Goal: Obtain resource: Download file/media

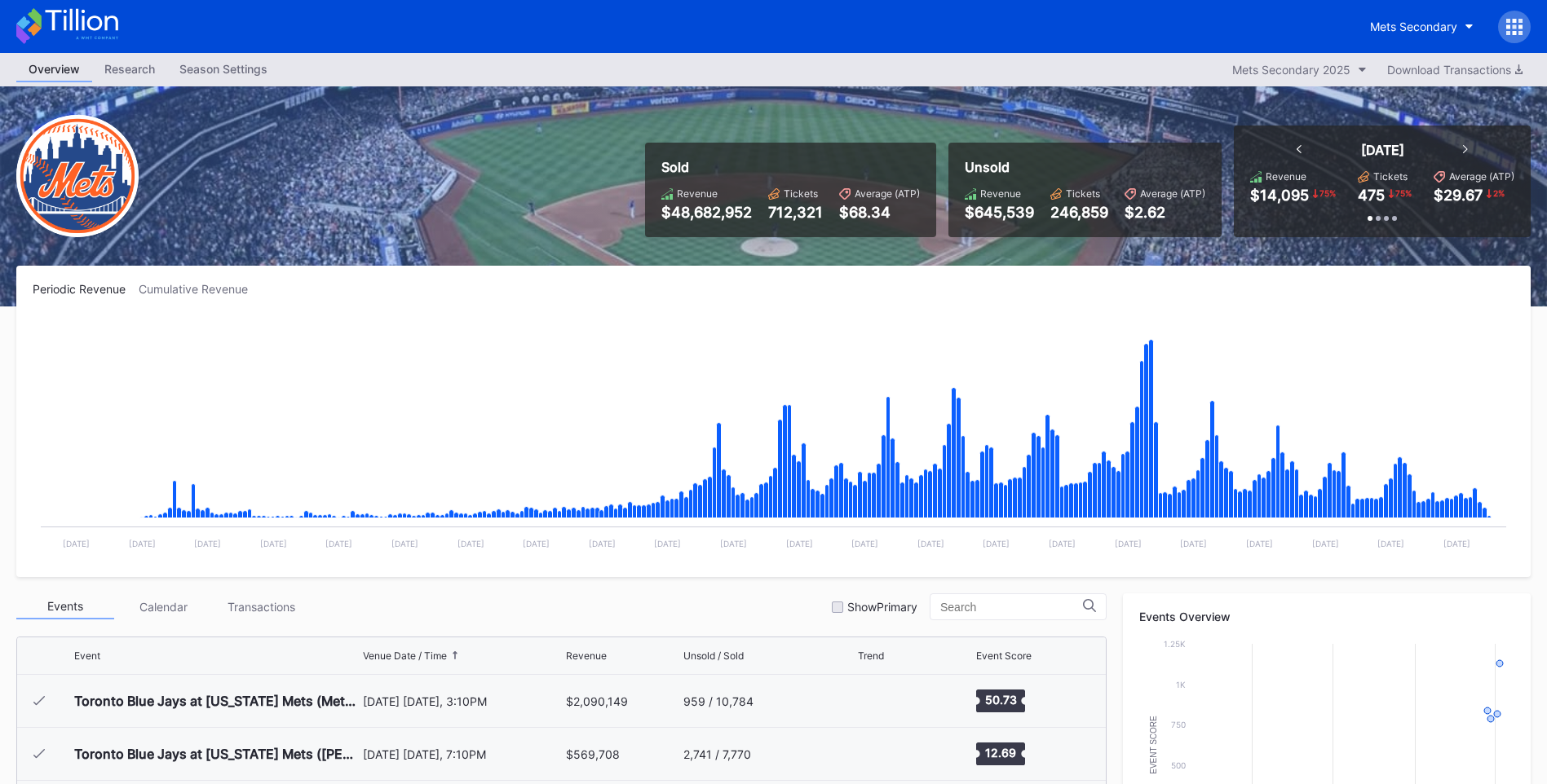
scroll to position [3518, 0]
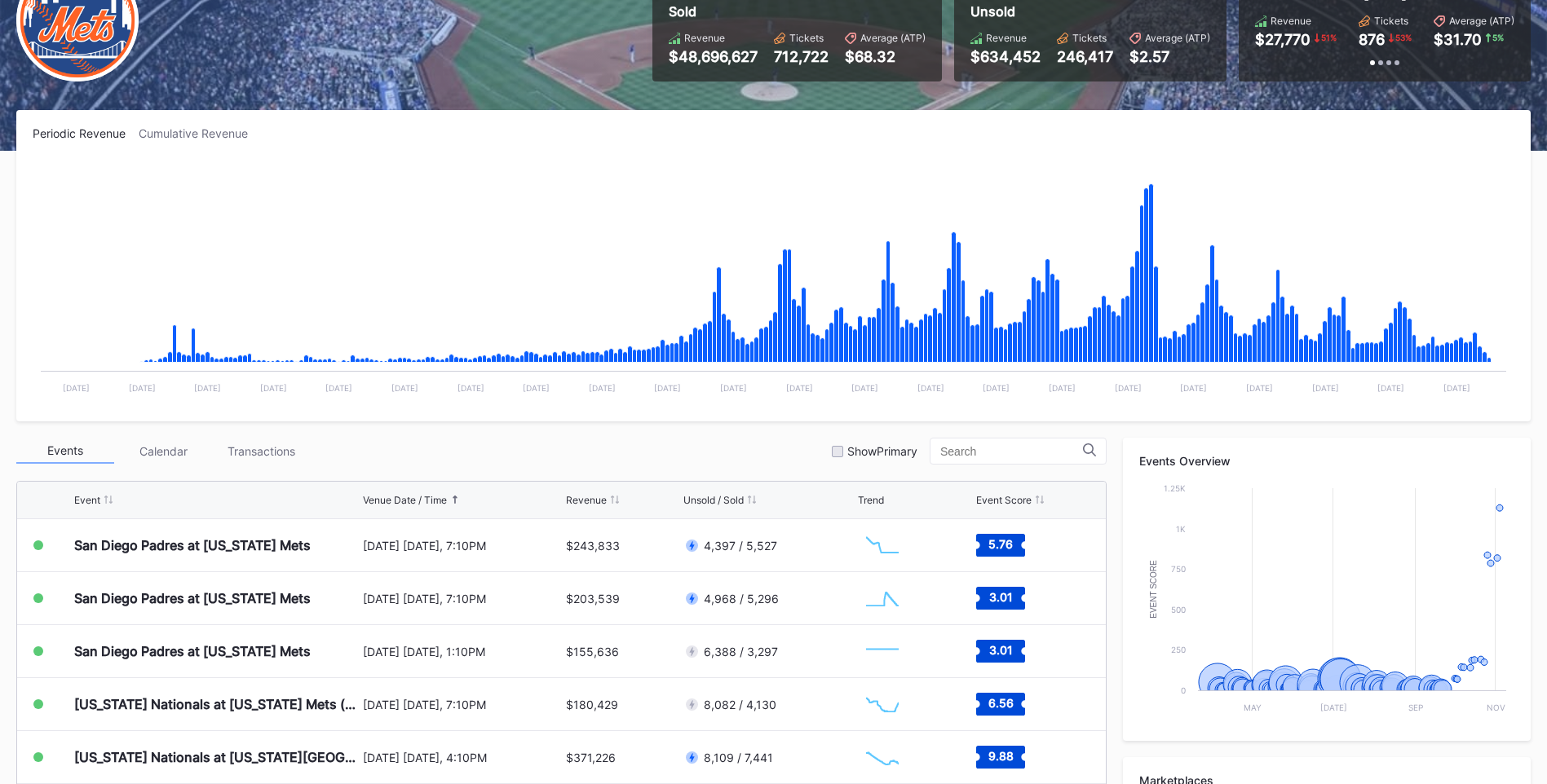
scroll to position [326, 0]
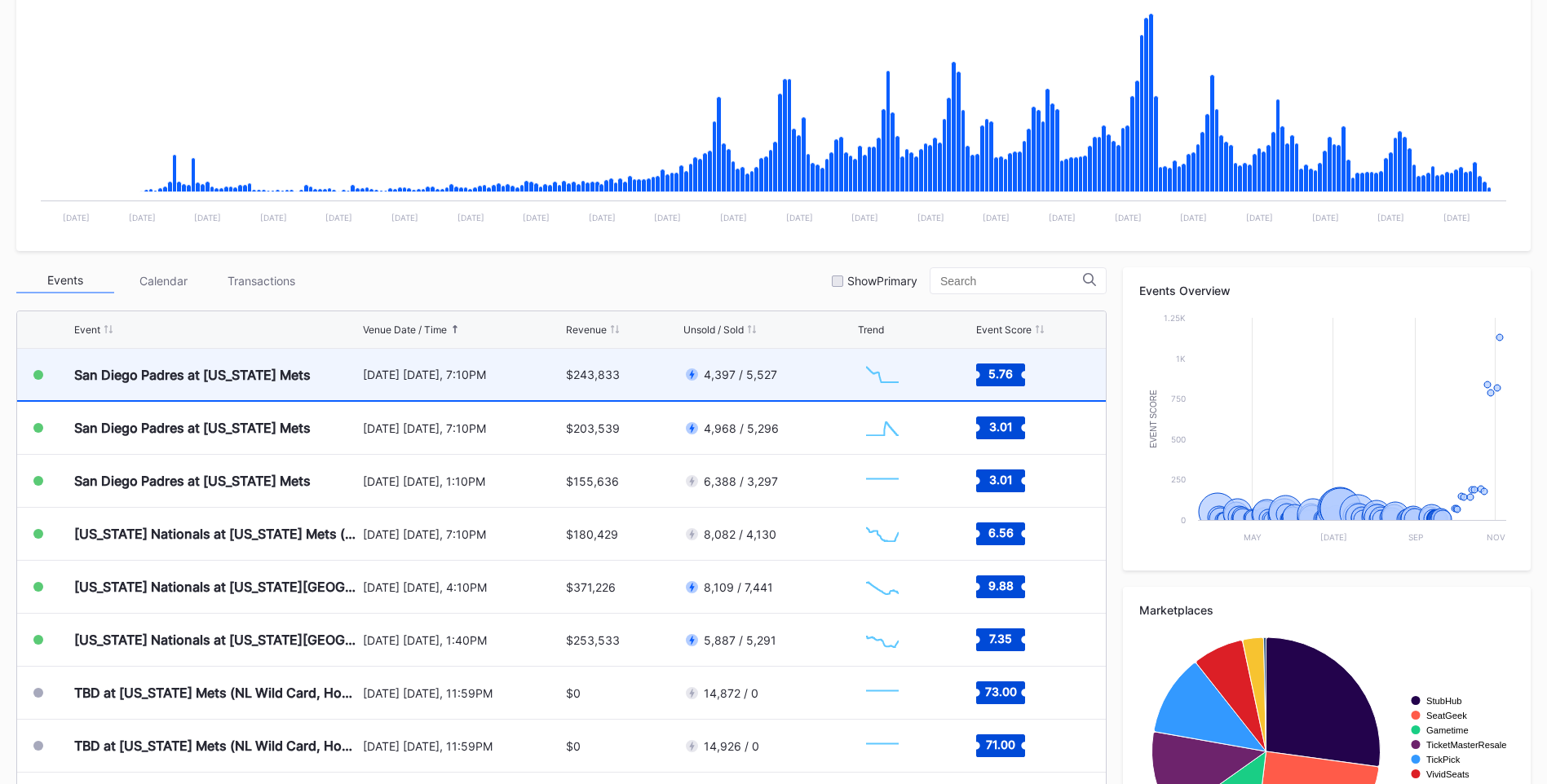
click at [327, 386] on div "San Diego Padres at [US_STATE] Mets" at bounding box center [216, 374] width 285 height 51
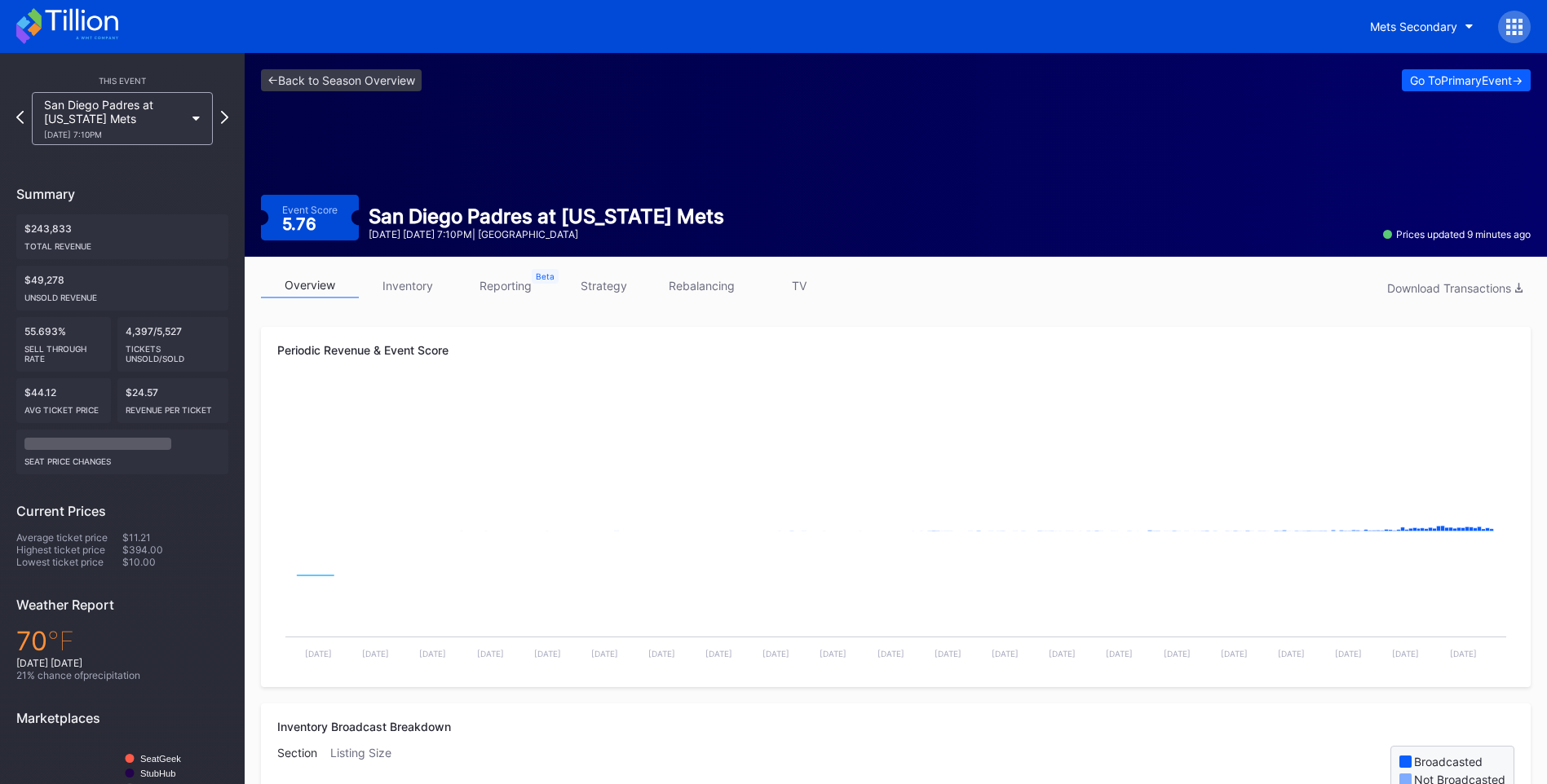
click at [413, 280] on link "inventory" at bounding box center [408, 286] width 97 height 26
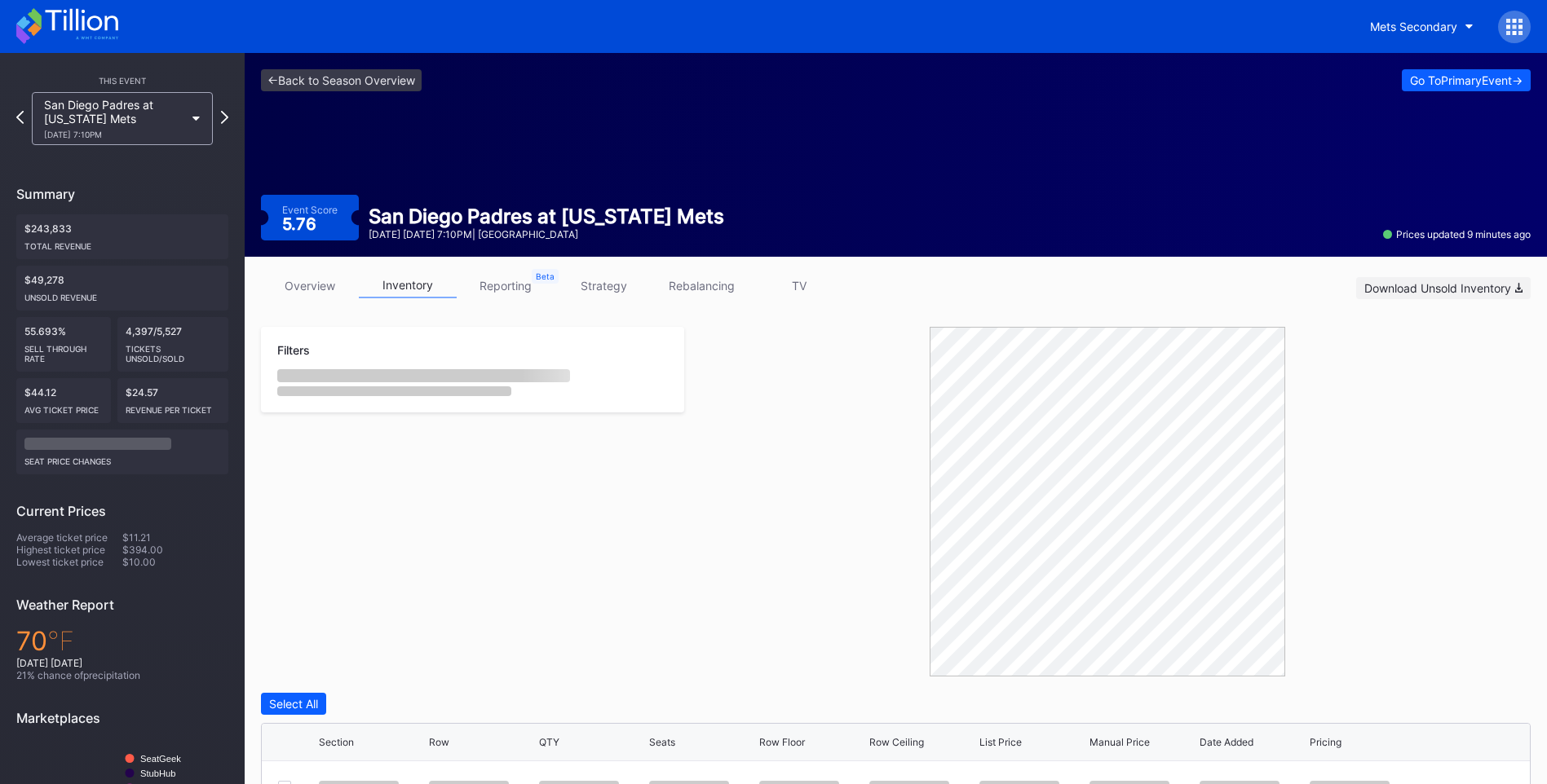
click at [1438, 287] on div "Download Unsold Inventory" at bounding box center [1443, 288] width 158 height 14
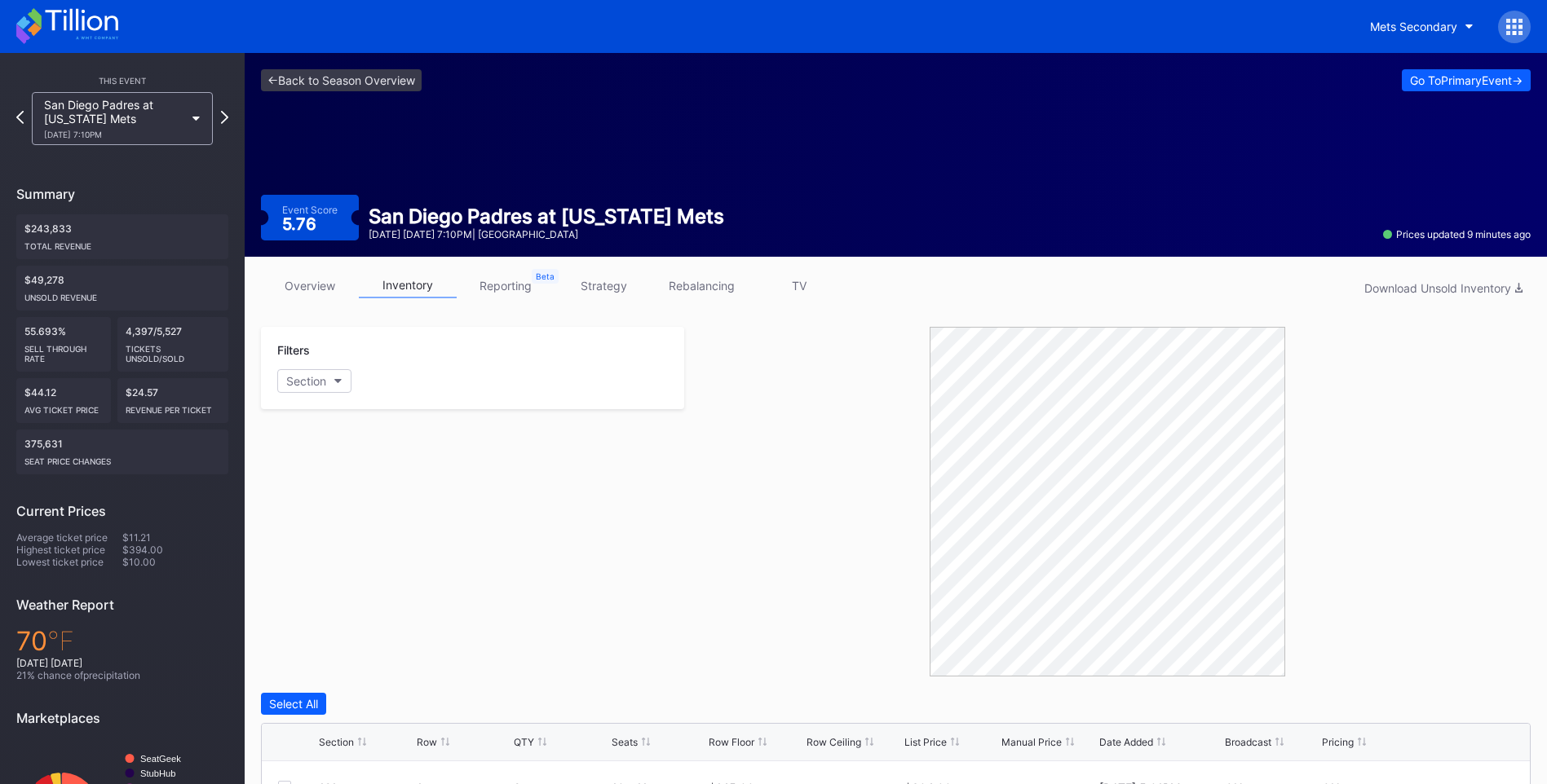
click at [664, 467] on div "Filters Section" at bounding box center [472, 501] width 423 height 350
click at [224, 116] on icon at bounding box center [224, 117] width 9 height 15
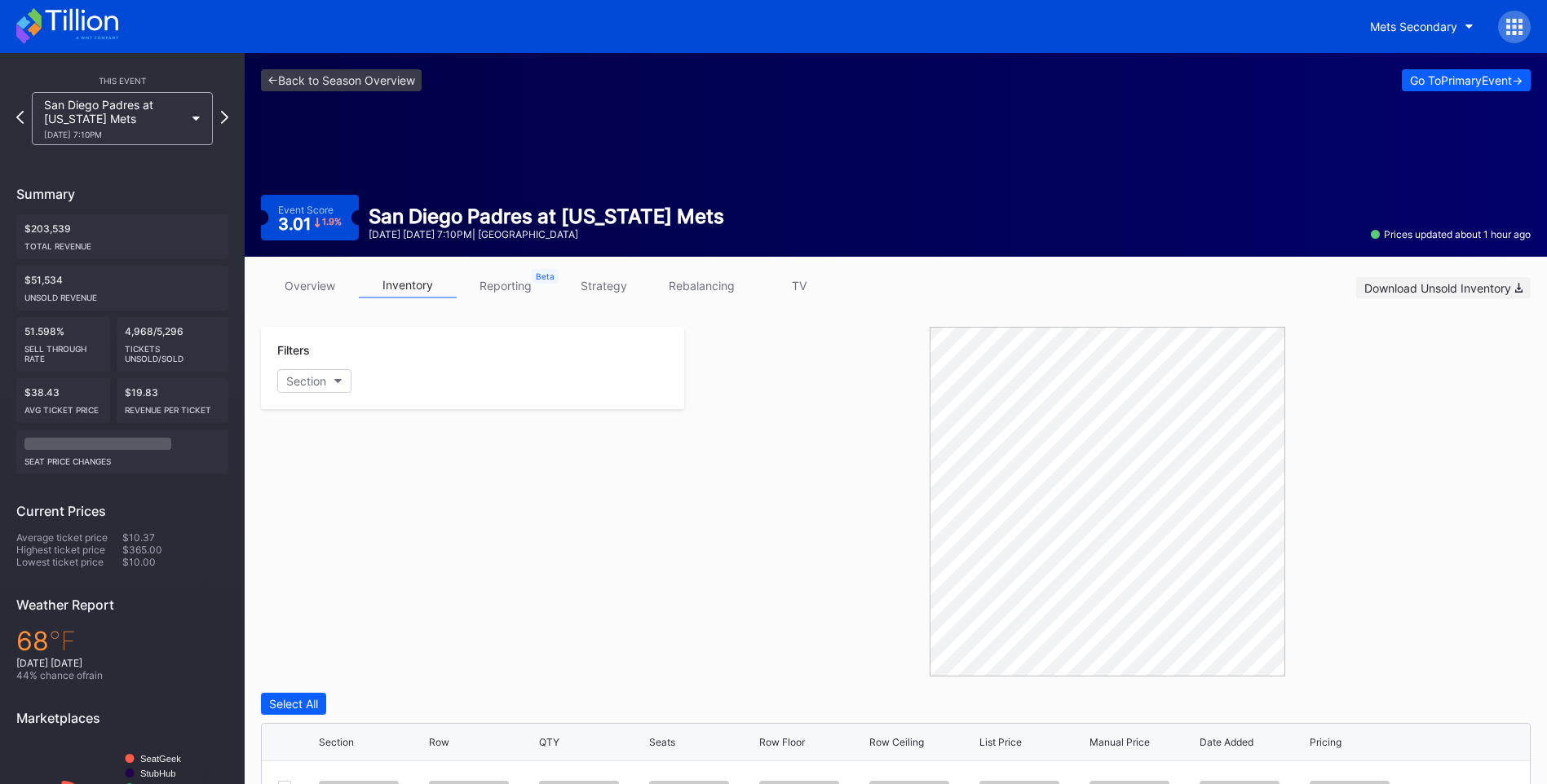
click at [1427, 287] on div "Download Unsold Inventory" at bounding box center [1443, 288] width 158 height 14
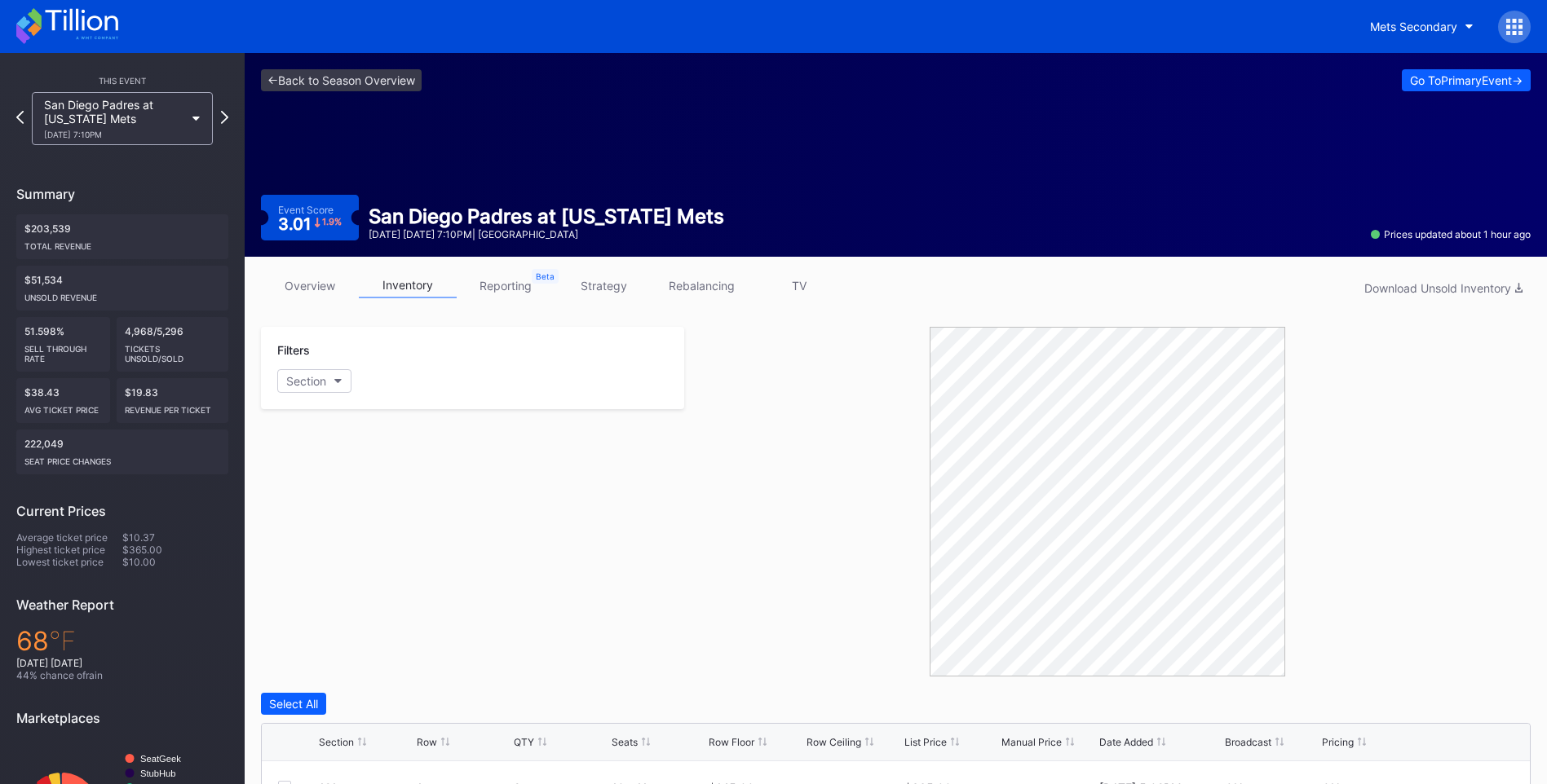
click at [600, 552] on div "Filters Section" at bounding box center [472, 501] width 423 height 350
click at [112, 27] on icon at bounding box center [67, 27] width 102 height 36
